Goal: Information Seeking & Learning: Learn about a topic

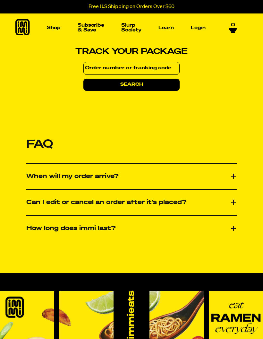
click at [30, 84] on img "Main navigation" at bounding box center [34, 76] width 44 height 44
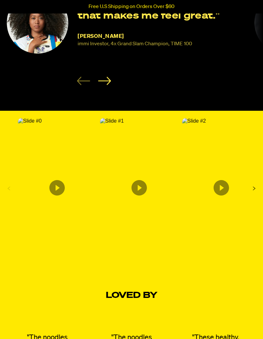
scroll to position [1197, 0]
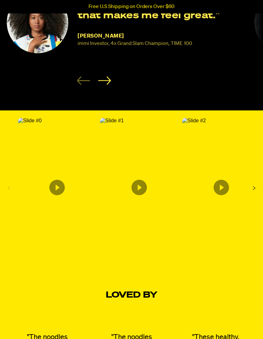
click at [42, 123] on img "Content from Archive App" at bounding box center [30, 121] width 24 height 6
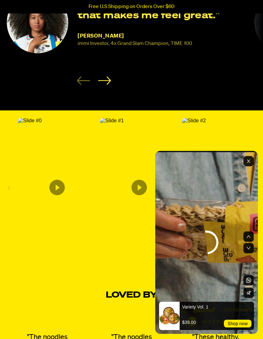
click at [247, 166] on rect "Exit" at bounding box center [248, 161] width 10 height 10
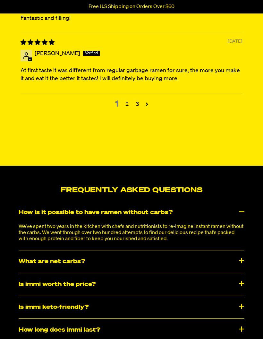
scroll to position [3096, 0]
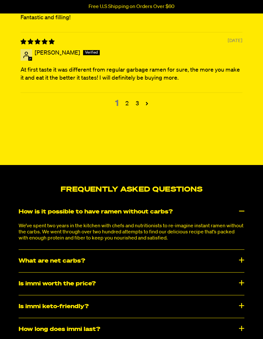
click at [241, 291] on div "Is immi worth the price?" at bounding box center [132, 283] width 226 height 22
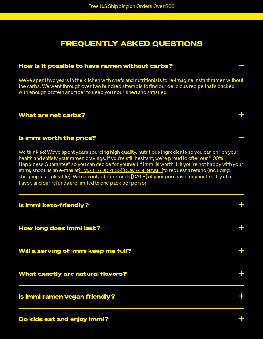
scroll to position [3242, 0]
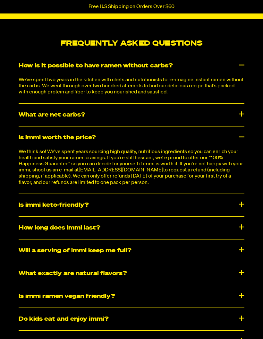
click at [238, 213] on div "Is immi keto-friendly?" at bounding box center [132, 205] width 226 height 22
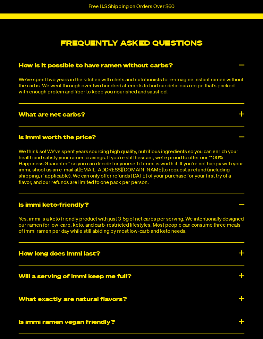
click at [240, 256] on div "How long does immi last?" at bounding box center [132, 253] width 226 height 22
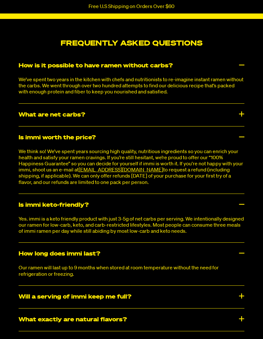
click at [242, 260] on div "How long does immi last?" at bounding box center [132, 253] width 226 height 22
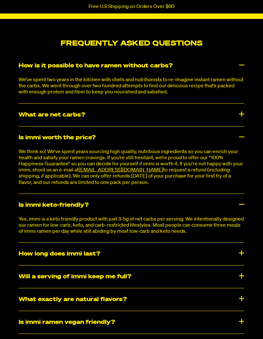
click at [240, 264] on div "How long does immi last?" at bounding box center [132, 253] width 226 height 22
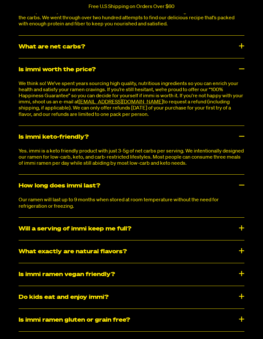
scroll to position [3314, 0]
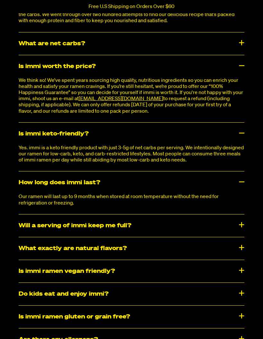
click at [240, 237] on div "Will a serving of immi keep me full?" at bounding box center [132, 225] width 226 height 22
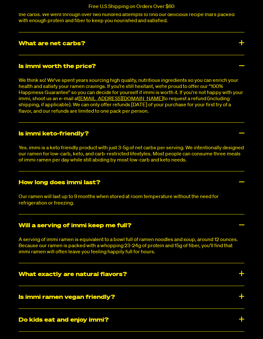
click at [221, 237] on div "Will a serving of immi keep me full?" at bounding box center [132, 225] width 226 height 22
